Goal: Information Seeking & Learning: Understand process/instructions

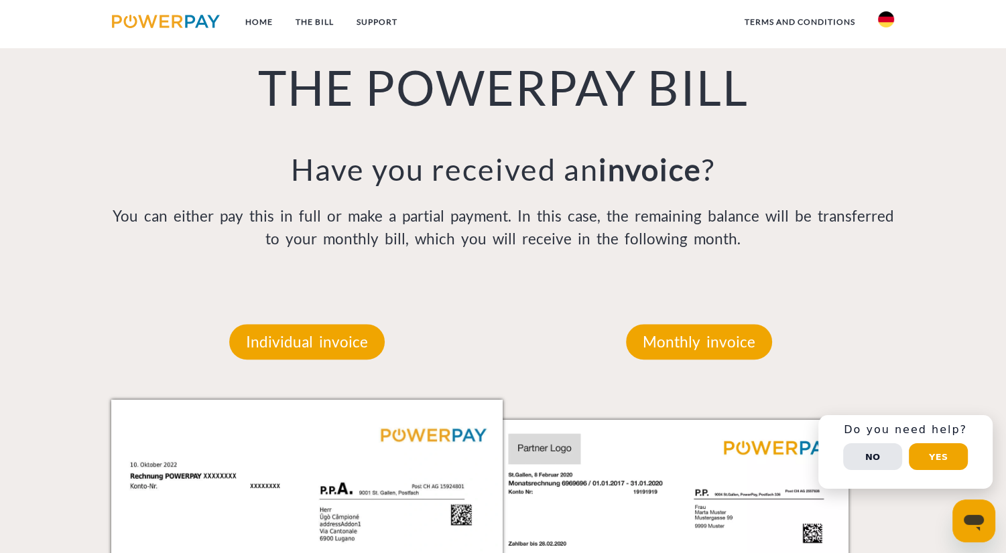
scroll to position [951, 0]
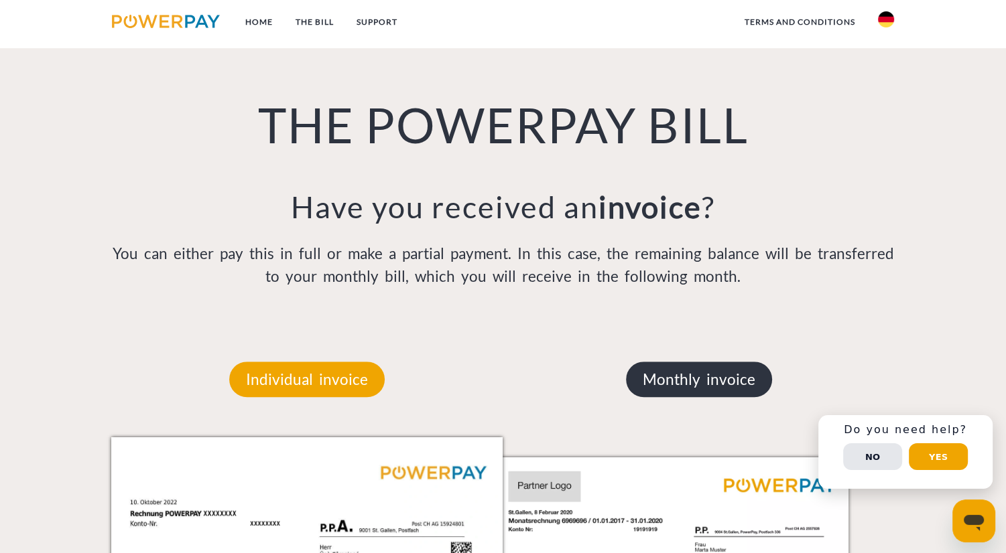
click at [665, 387] on font "Monthly invoice" at bounding box center [698, 379] width 113 height 18
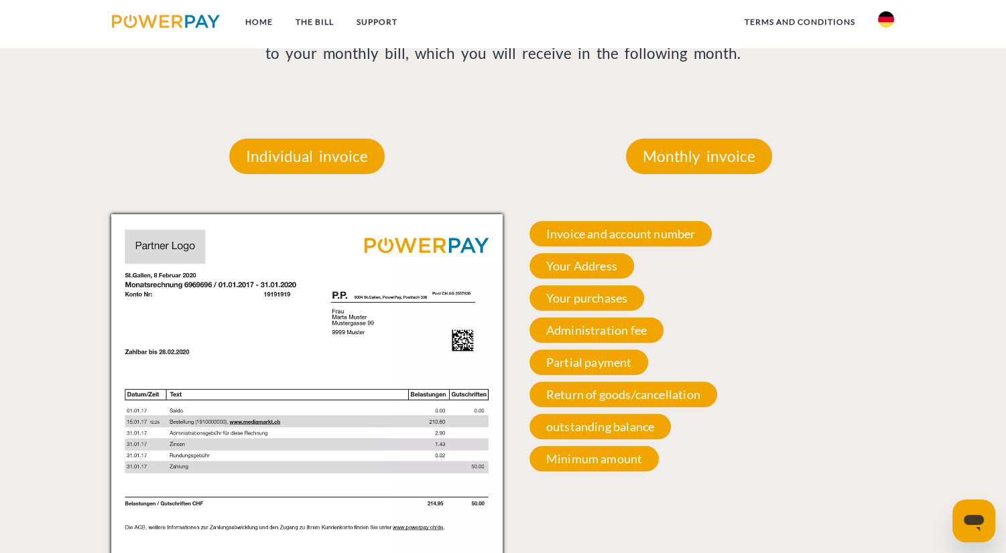
scroll to position [1186, 0]
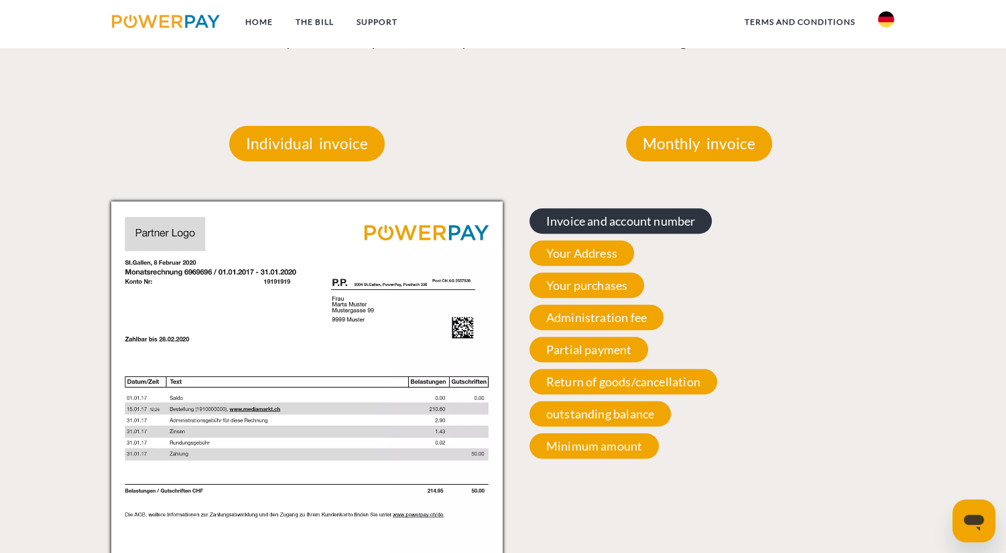
click at [629, 224] on font "Invoice and account number" at bounding box center [620, 221] width 149 height 15
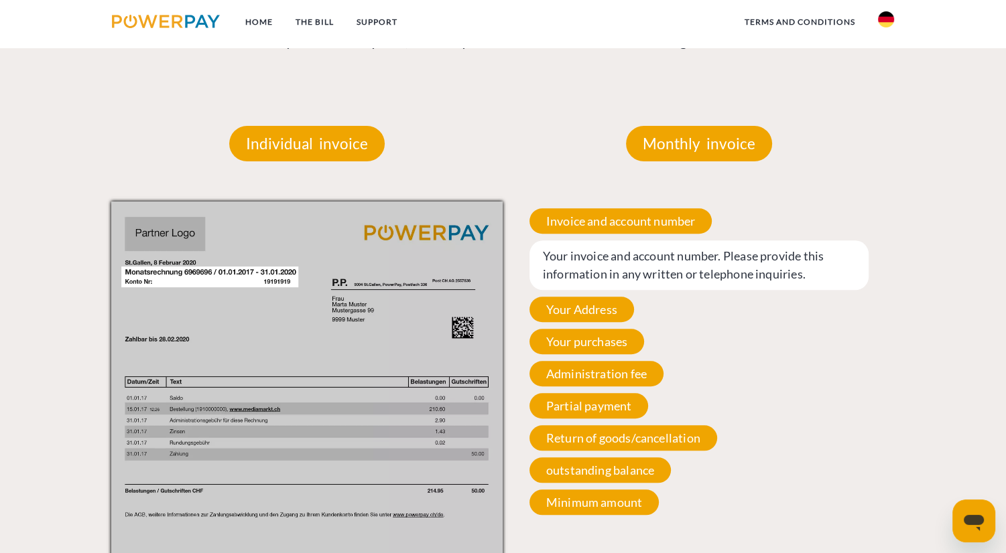
click at [884, 19] on img at bounding box center [886, 19] width 16 height 16
click at [884, 132] on img at bounding box center [886, 132] width 16 height 16
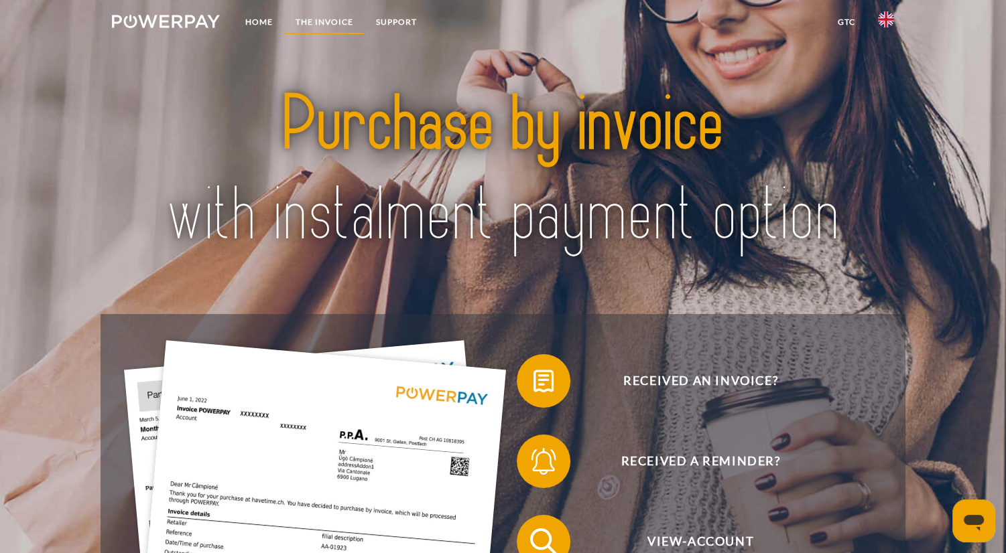
click at [305, 22] on link "THE INVOICE" at bounding box center [324, 22] width 80 height 24
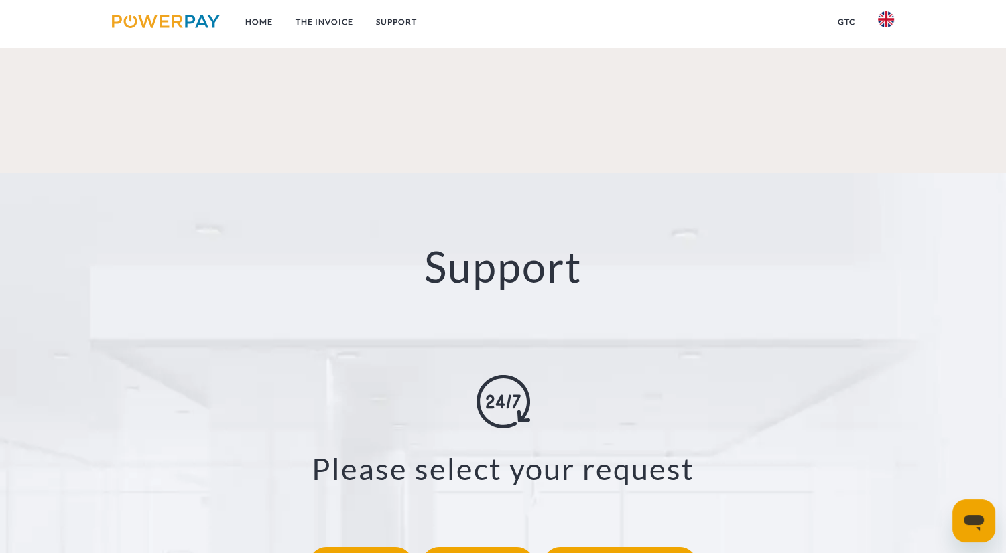
scroll to position [2252, 0]
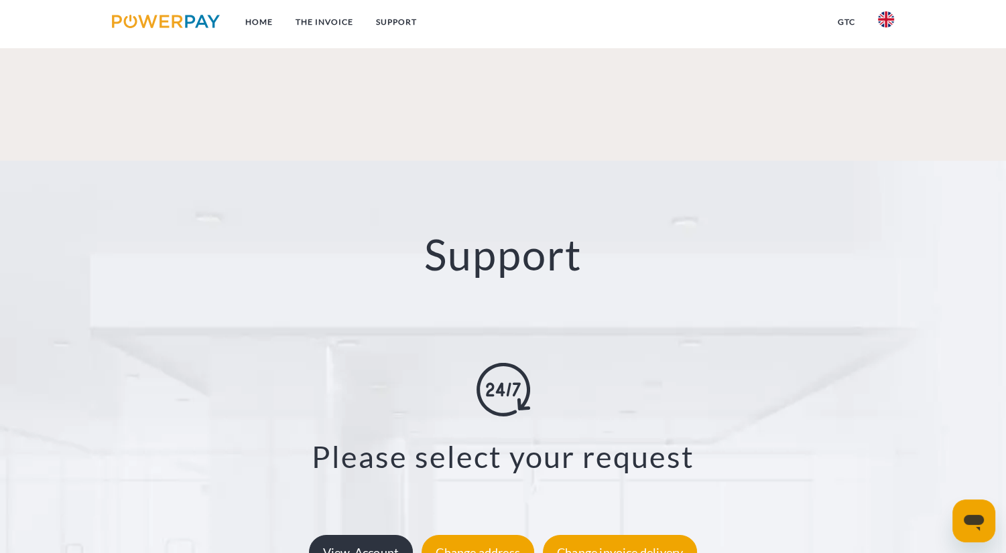
click at [354, 535] on div "View-Account" at bounding box center [361, 552] width 104 height 35
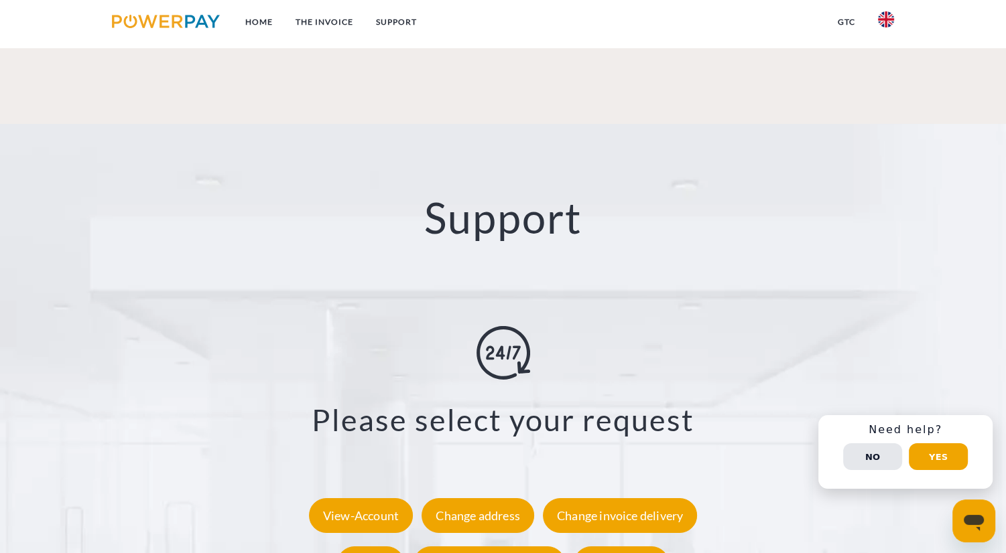
scroll to position [2353, 0]
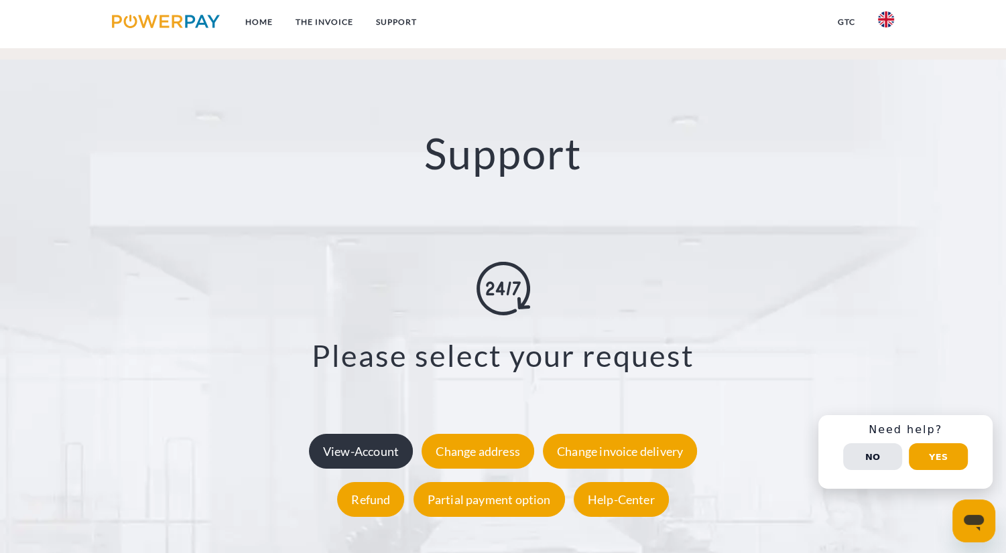
click at [369, 433] on div "View-Account" at bounding box center [361, 450] width 104 height 35
